Goal: Ask a question

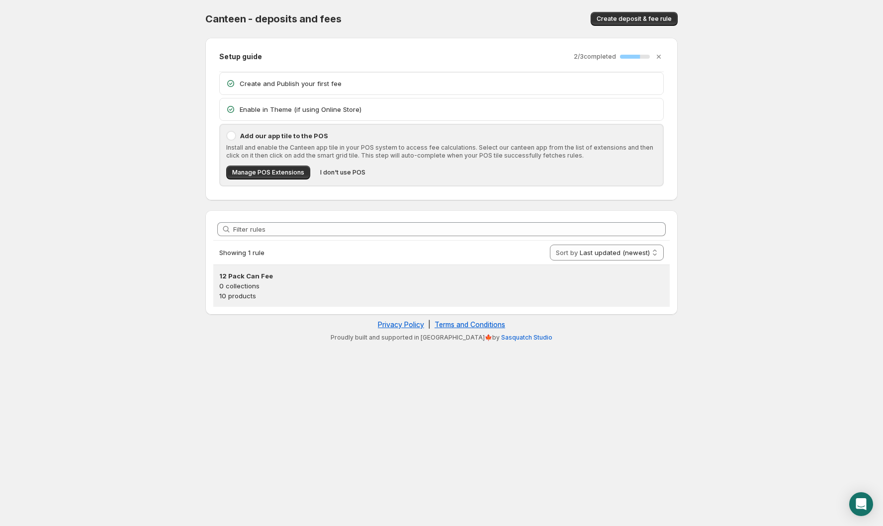
click at [253, 281] on p "0 collections" at bounding box center [441, 286] width 444 height 10
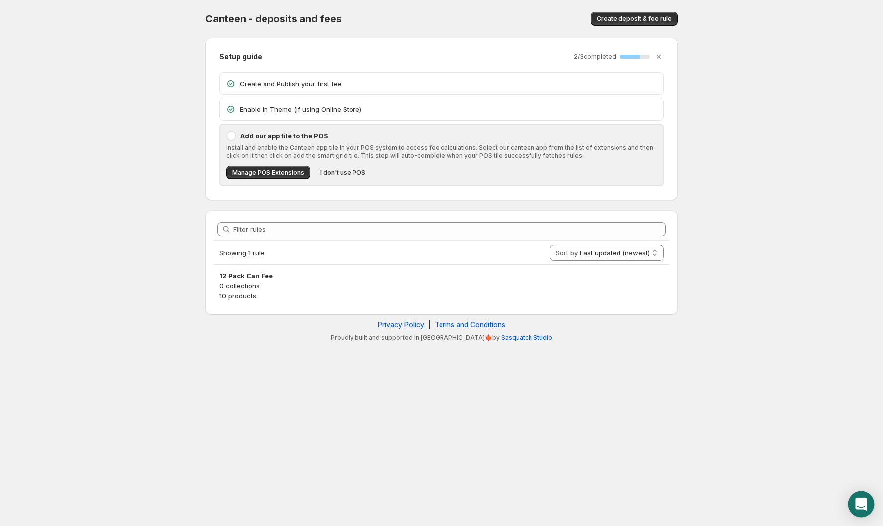
click at [861, 501] on icon "Open Intercom Messenger" at bounding box center [860, 504] width 11 height 13
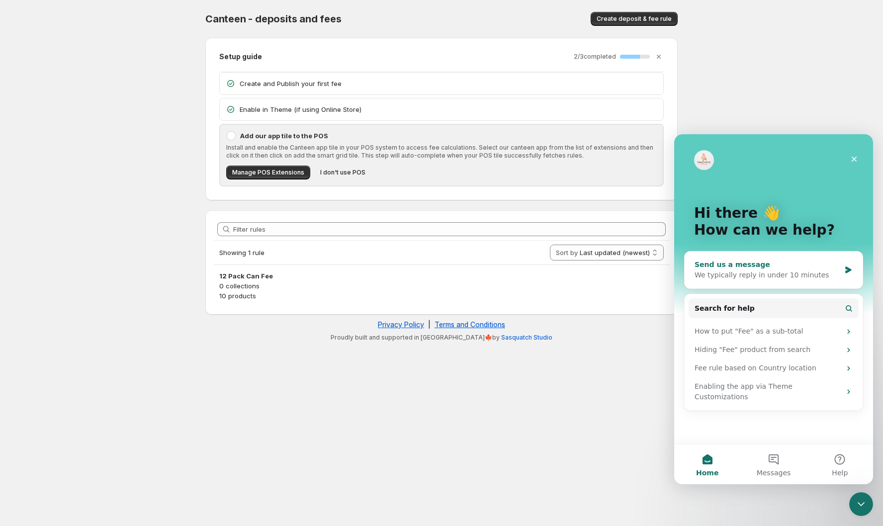
click at [806, 274] on div "We typically reply in under 10 minutes" at bounding box center [767, 275] width 146 height 10
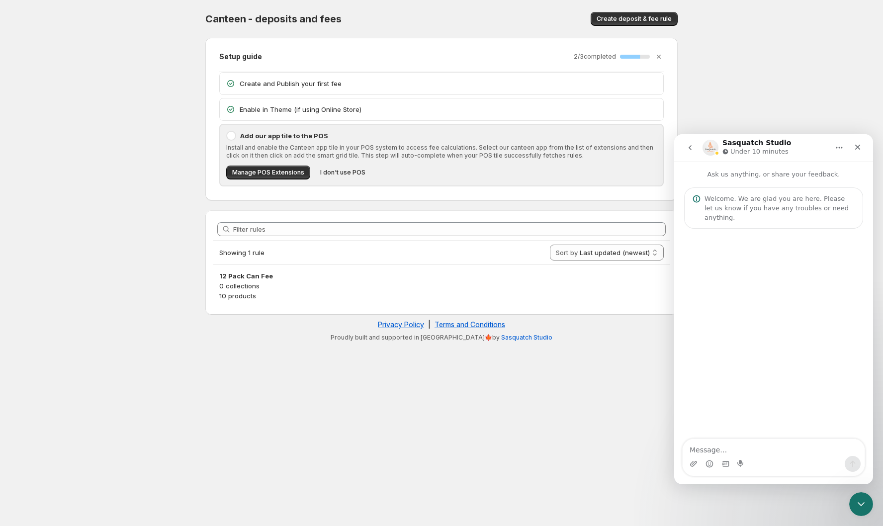
click at [781, 451] on textarea "Message…" at bounding box center [773, 447] width 182 height 17
type textarea "for the can fee i set up - we want to limit that fee to a specific state - is t…"
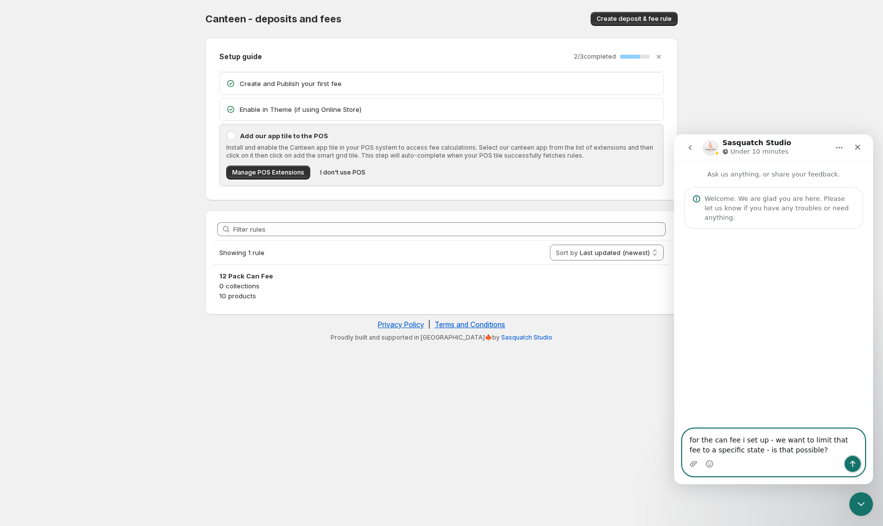
click at [853, 457] on button "Send a message…" at bounding box center [853, 464] width 16 height 16
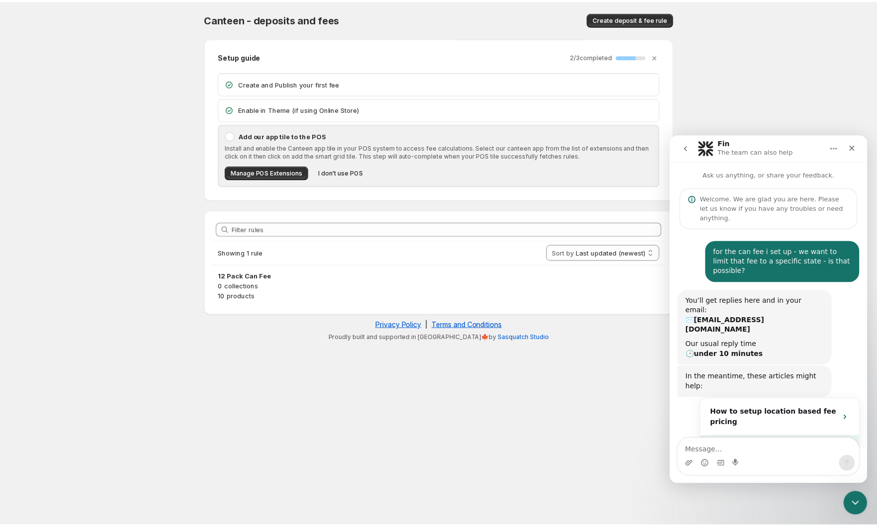
scroll to position [35, 0]
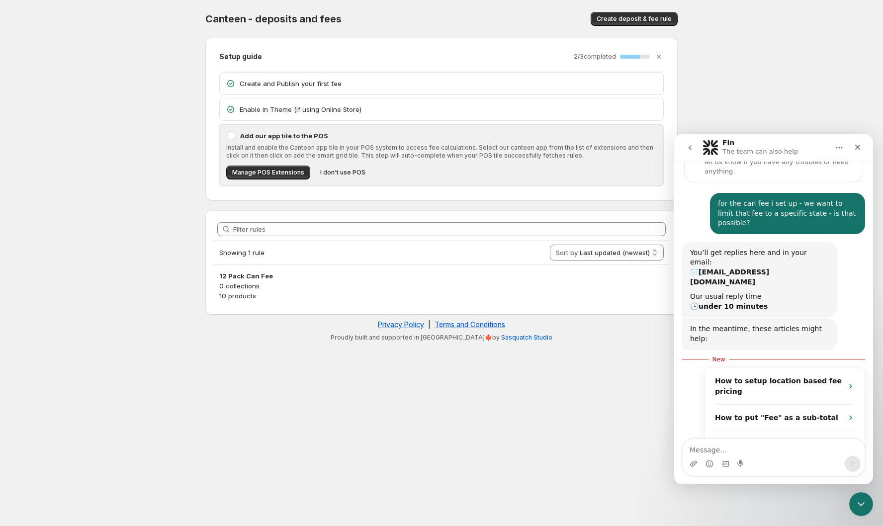
scroll to position [52, 0]
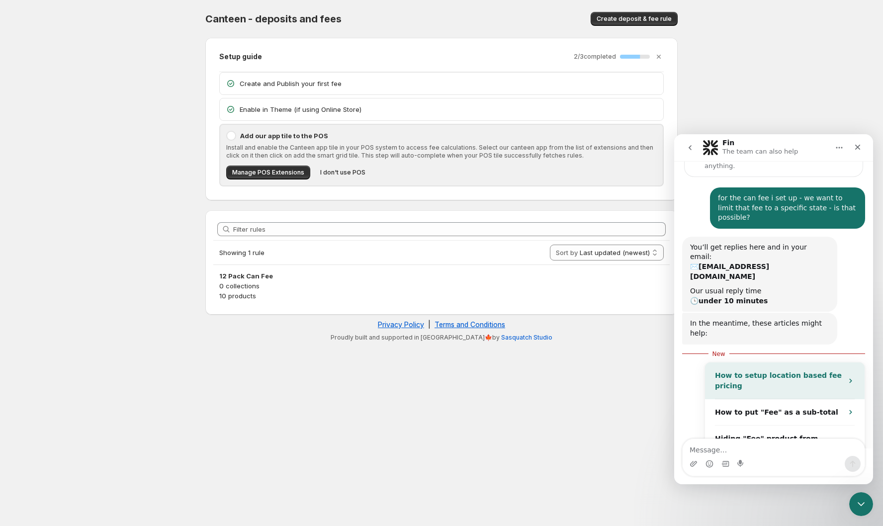
click at [799, 370] on div "How to setup location based fee pricing" at bounding box center [779, 380] width 128 height 21
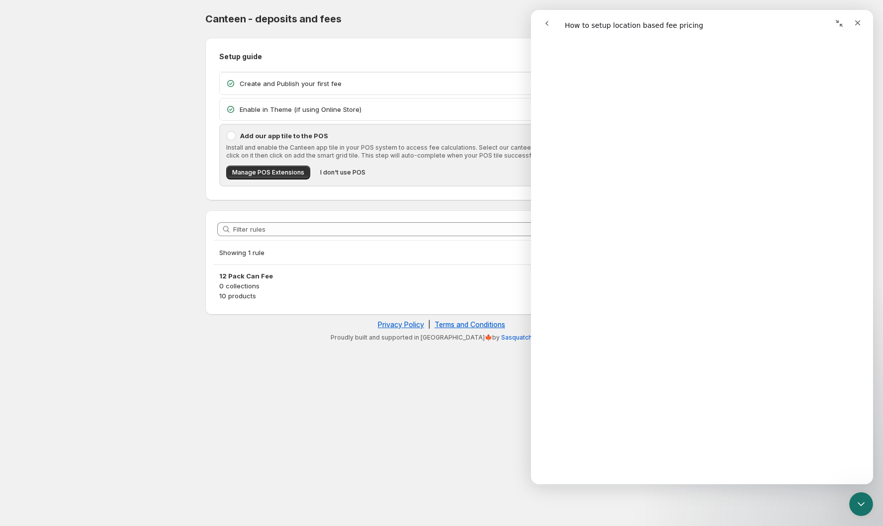
scroll to position [952, 0]
